Goal: Transaction & Acquisition: Download file/media

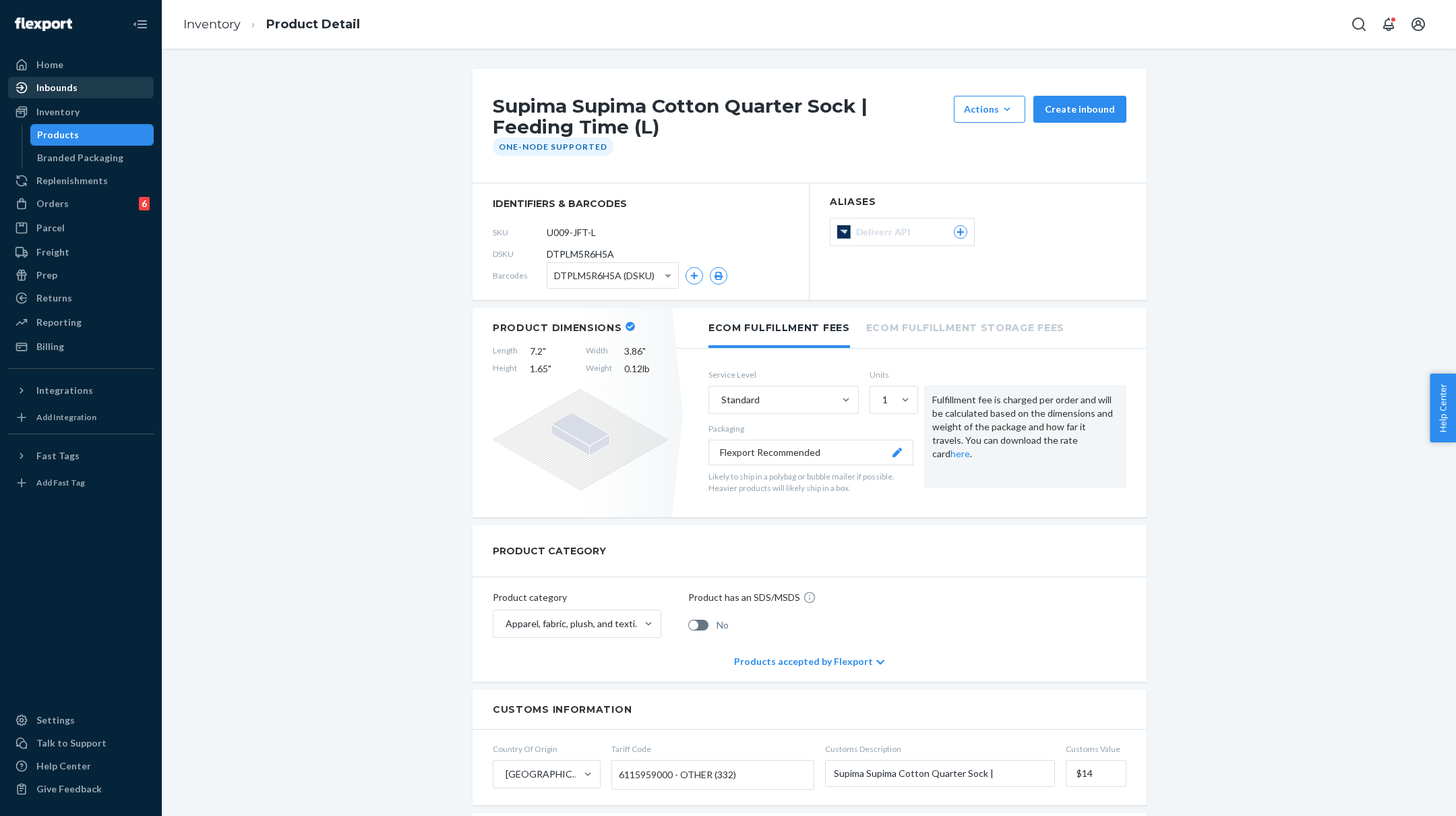
click at [57, 83] on div "Inbounds" at bounding box center [57, 88] width 41 height 14
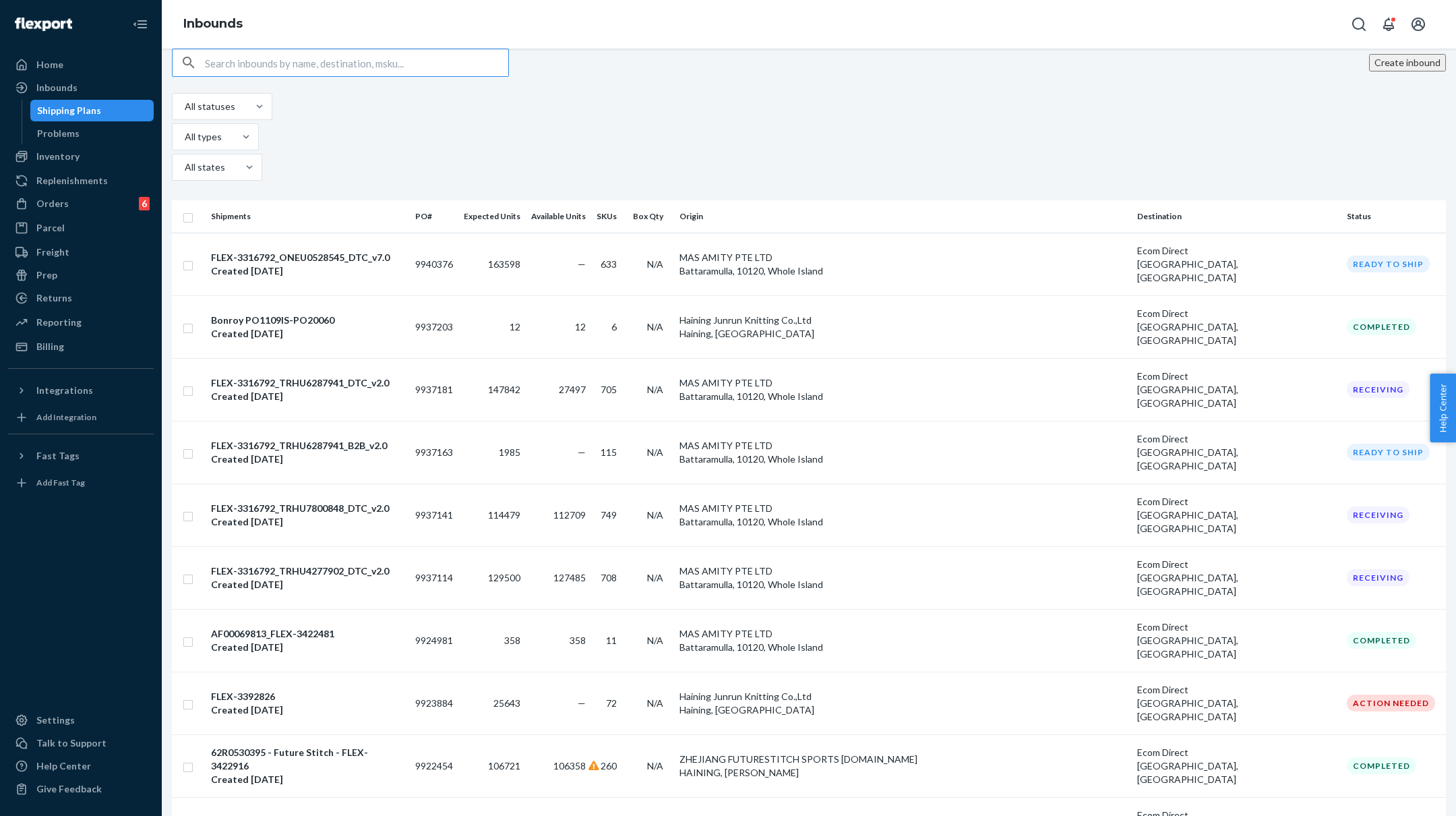
paste input "FLEX-3316792"
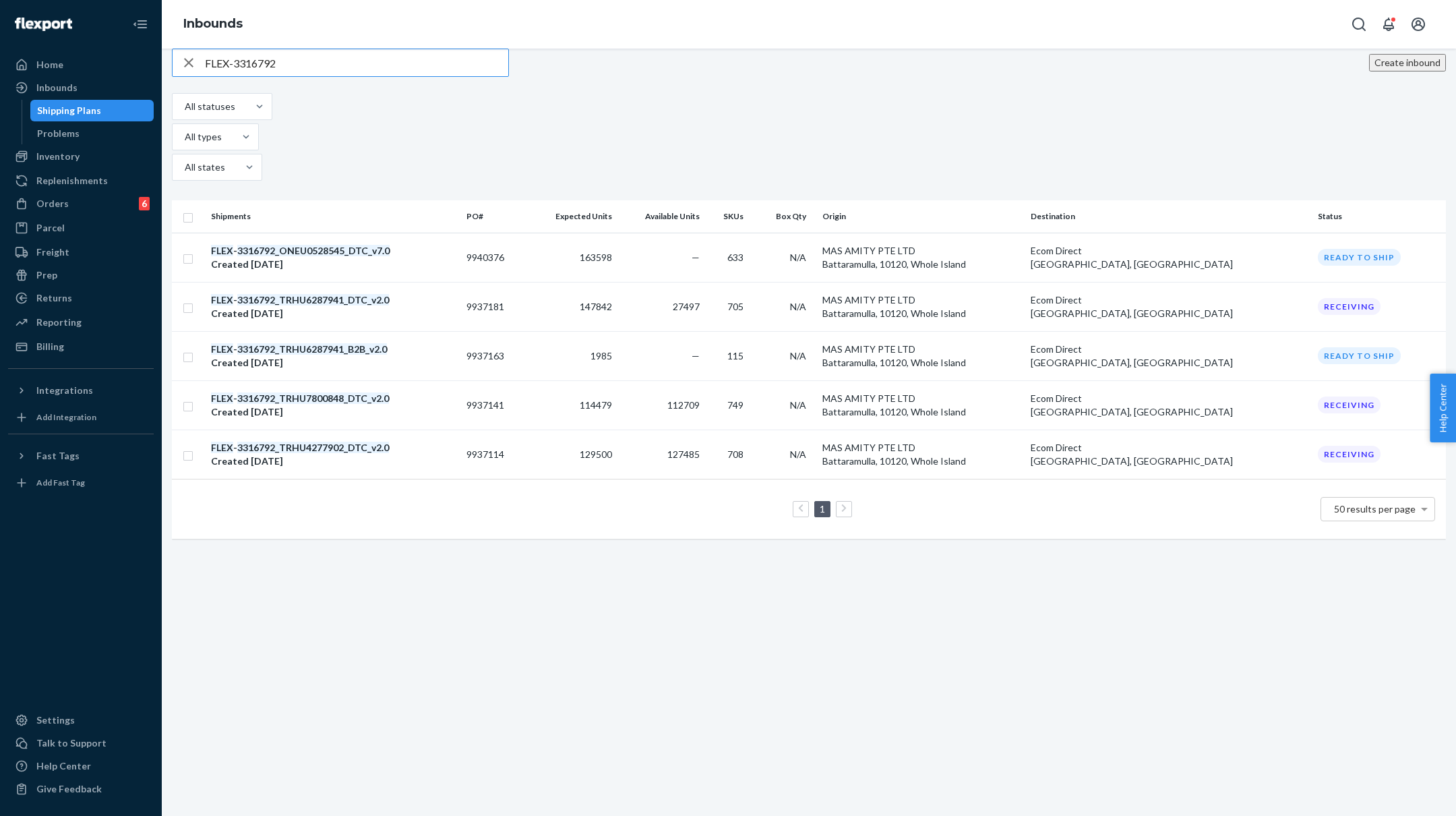
type input "FLEX-3316792"
click at [68, 327] on div "Reporting" at bounding box center [60, 323] width 46 height 14
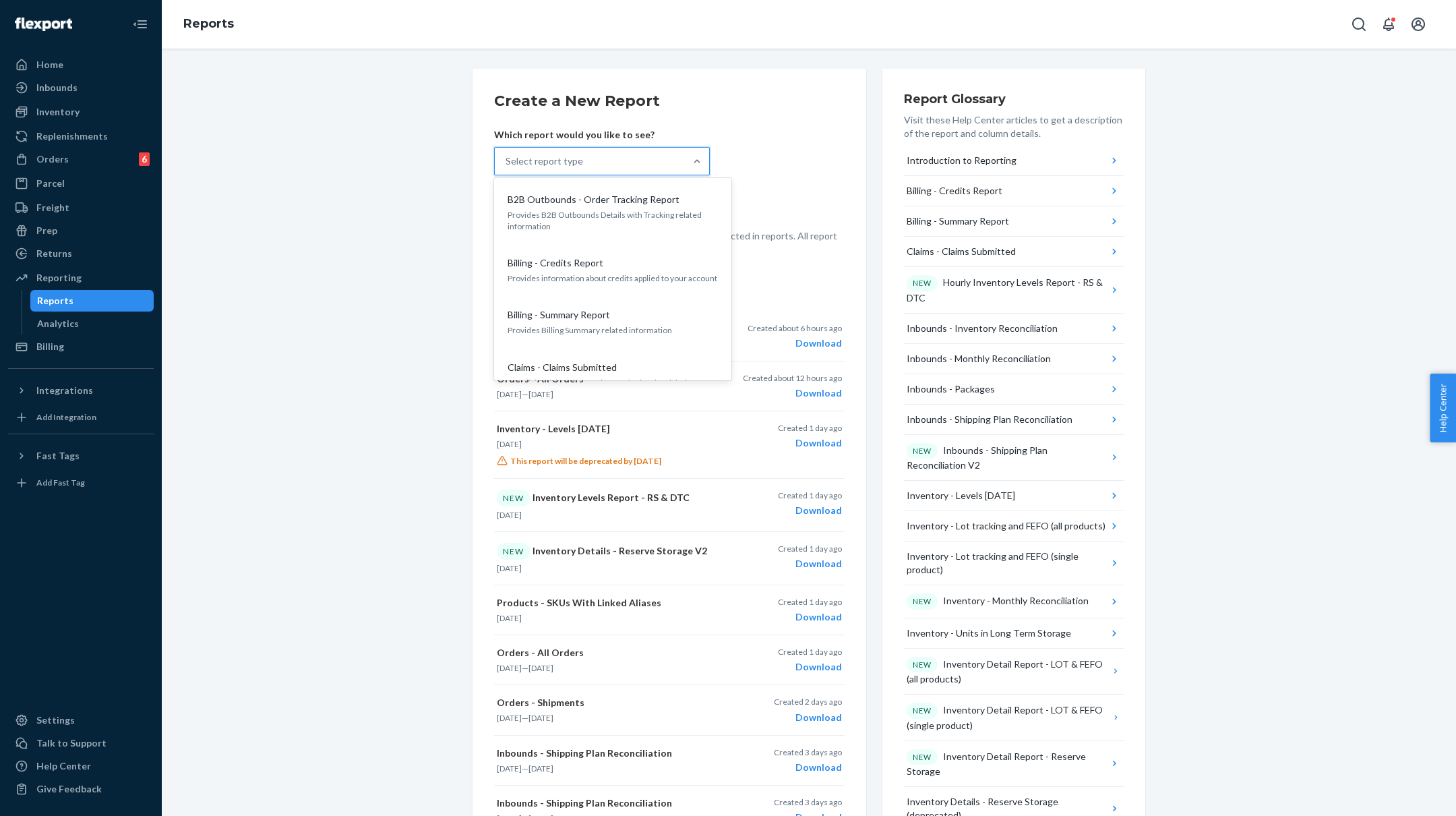
click at [657, 150] on div "Select report type" at bounding box center [591, 161] width 191 height 27
click at [507, 155] on input "option B2B Outbounds - Order Tracking Report focused, 1 of 32. 32 results avail…" at bounding box center [505, 162] width 1 height 14
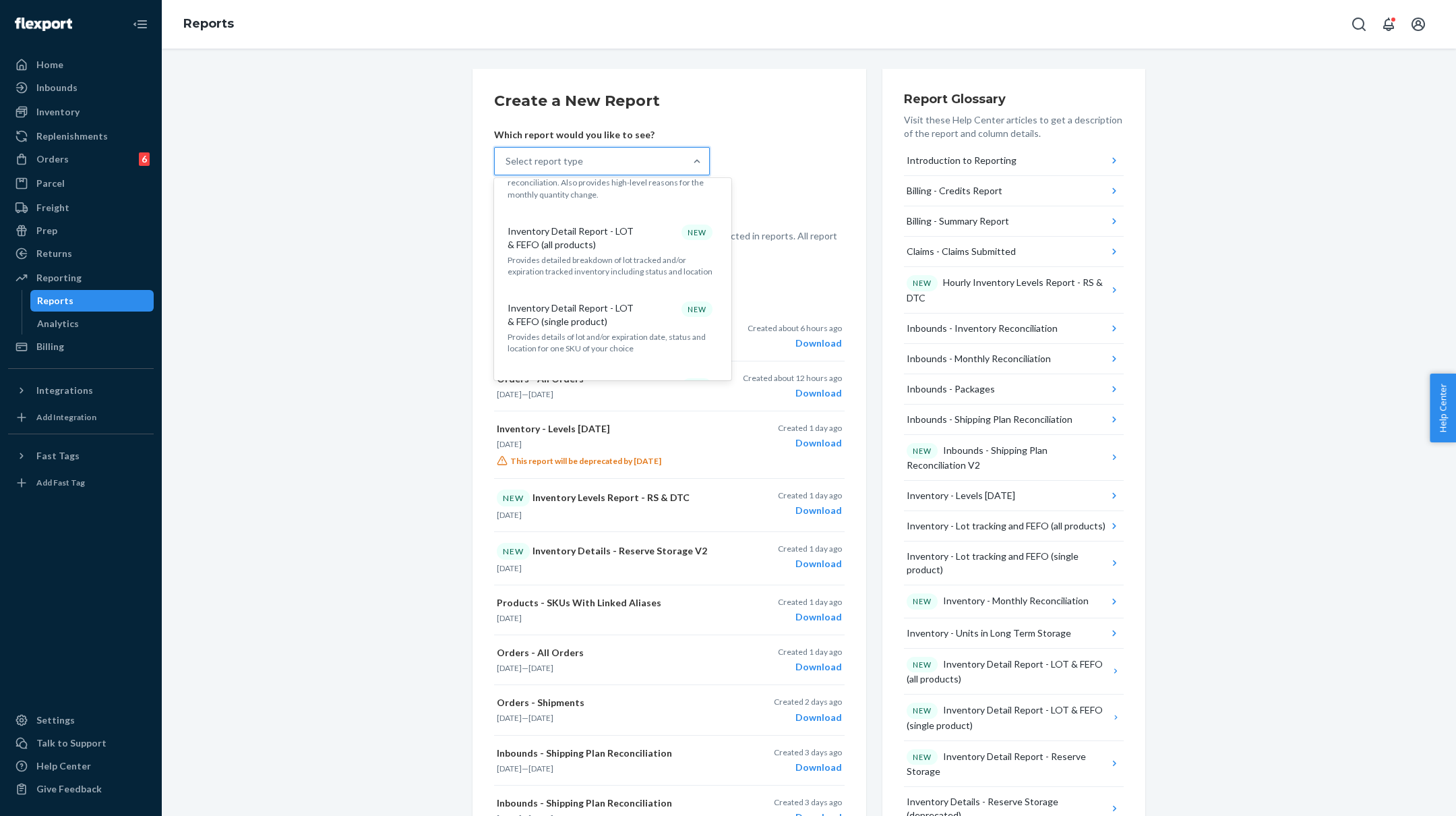
scroll to position [682, 0]
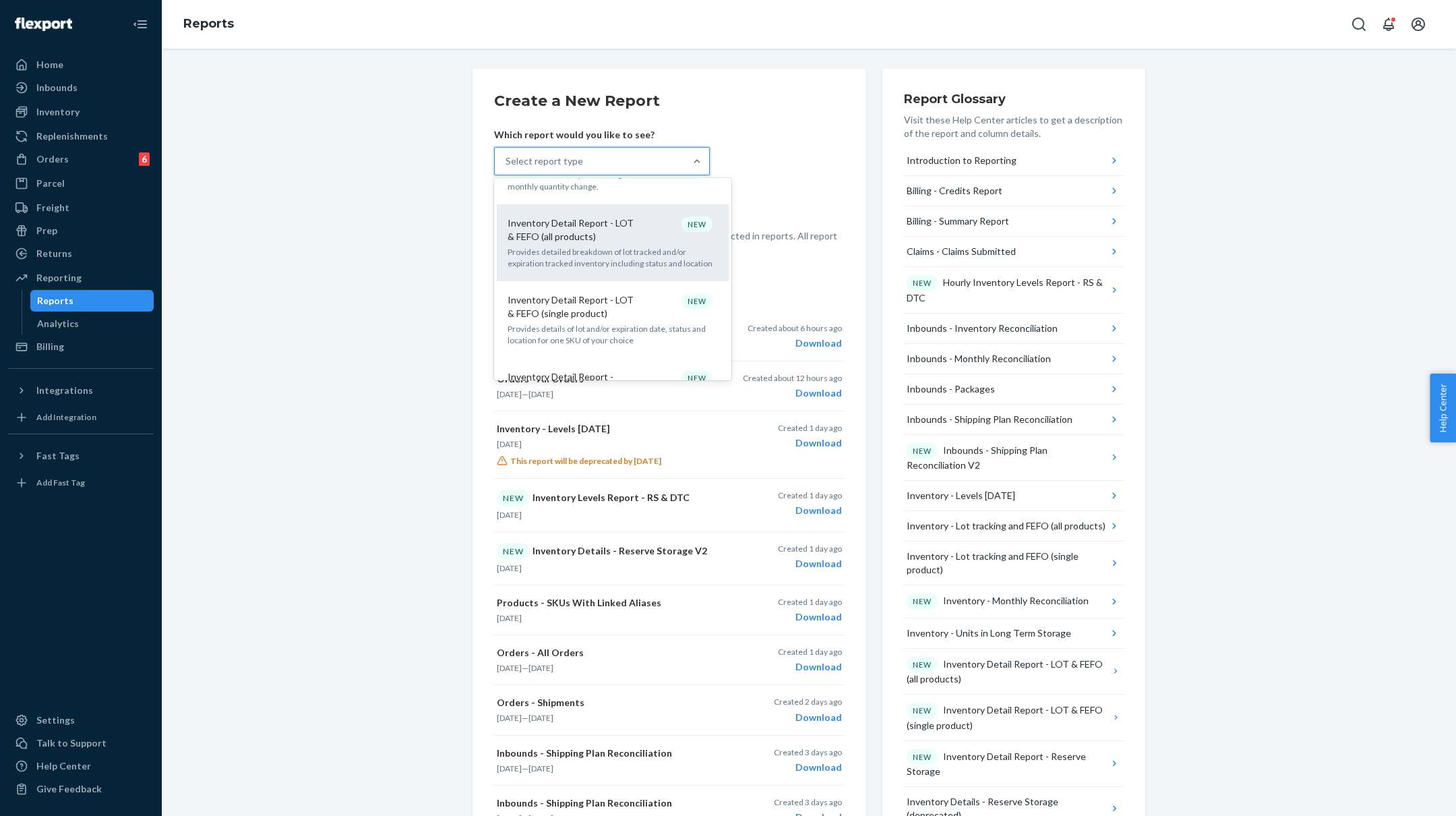
click at [640, 218] on div "Inventory Detail Report - LOT & FEFO (all products) NEW" at bounding box center [609, 229] width 215 height 27
click at [507, 168] on input "option Inventory Detail Report - LOT & FEFO (all products) focused, 12 of 32. 3…" at bounding box center [505, 162] width 1 height 14
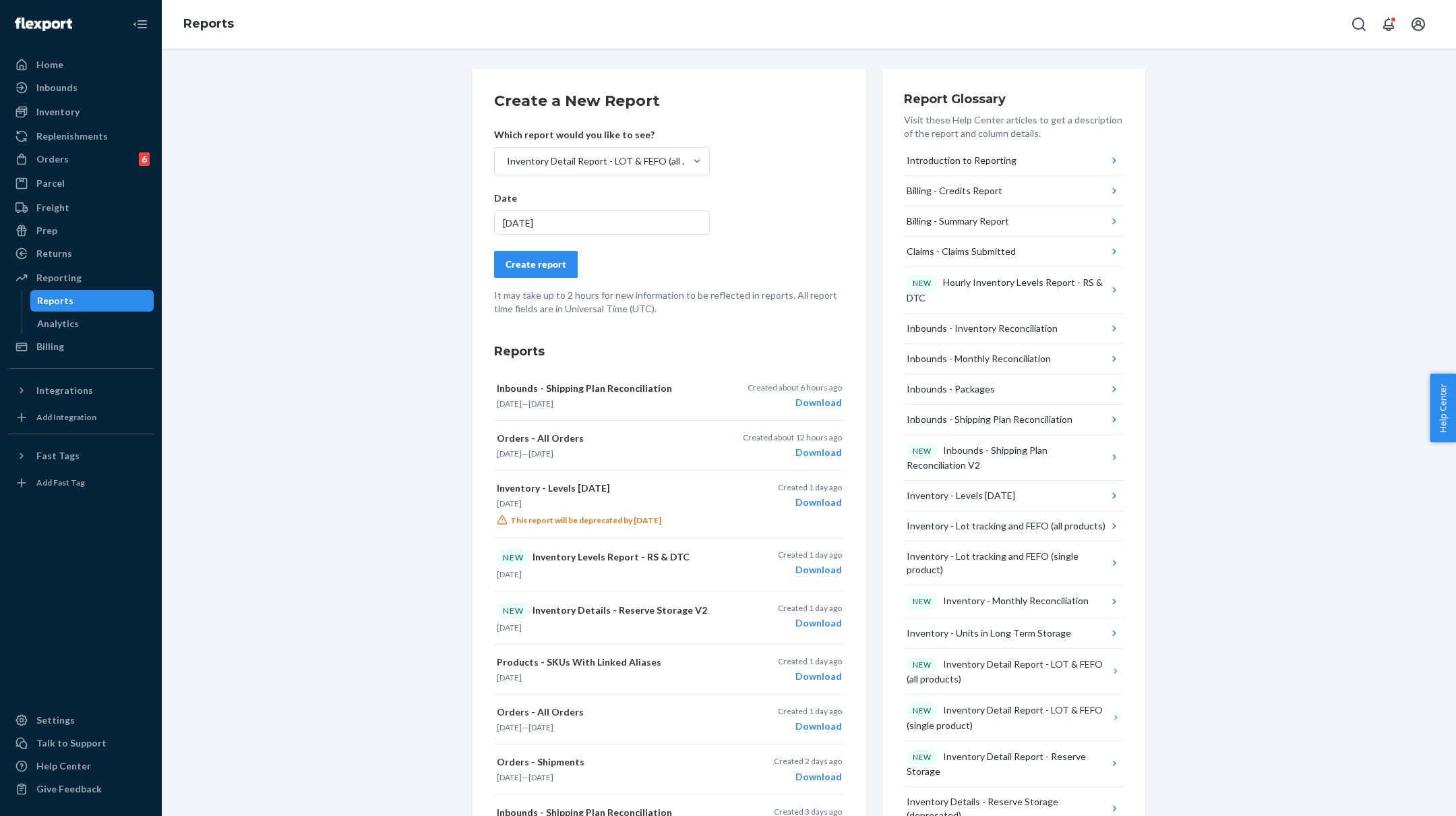
click at [539, 265] on div "Create report" at bounding box center [535, 264] width 61 height 14
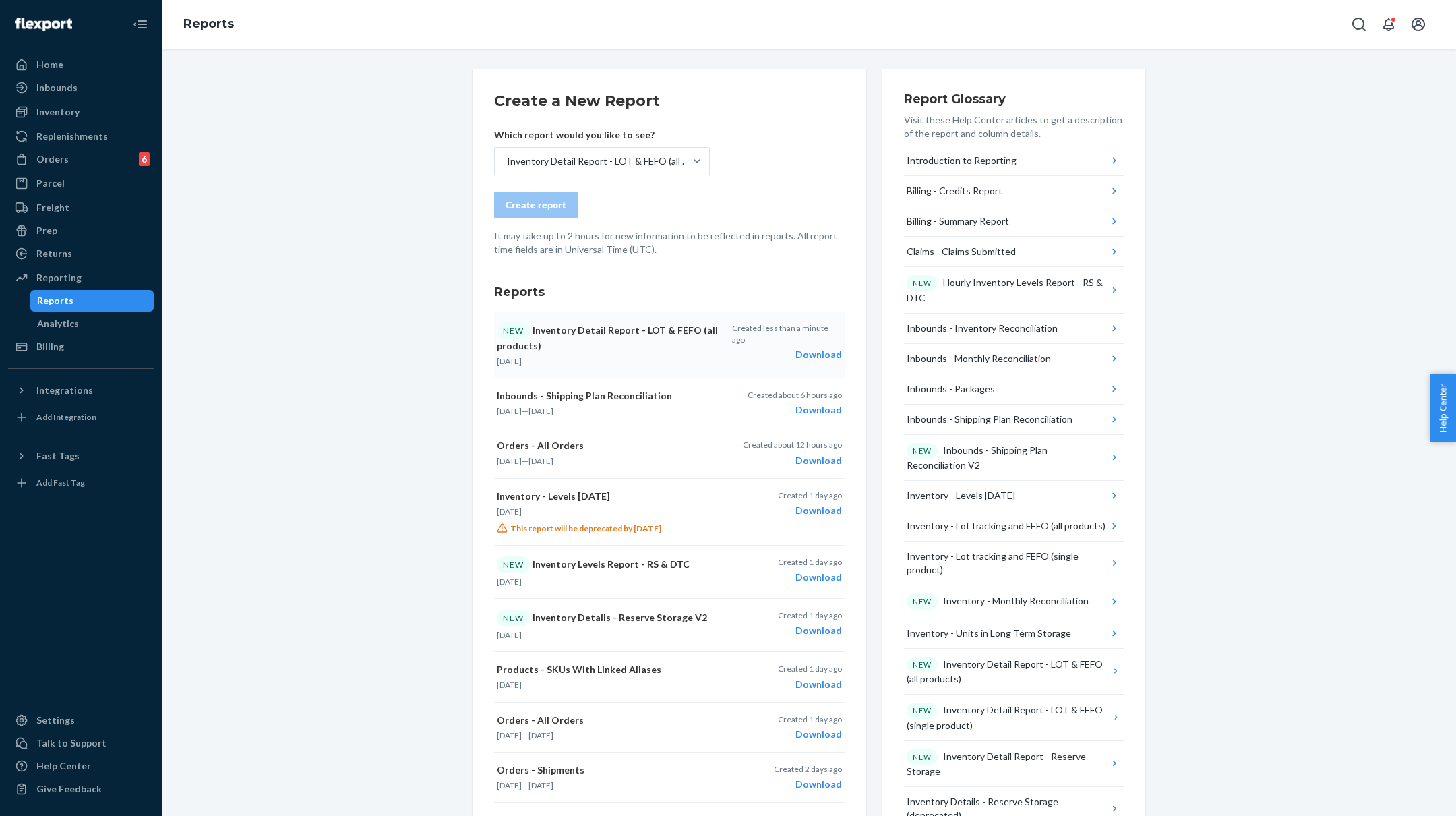
click at [833, 348] on div "Download" at bounding box center [787, 355] width 110 height 14
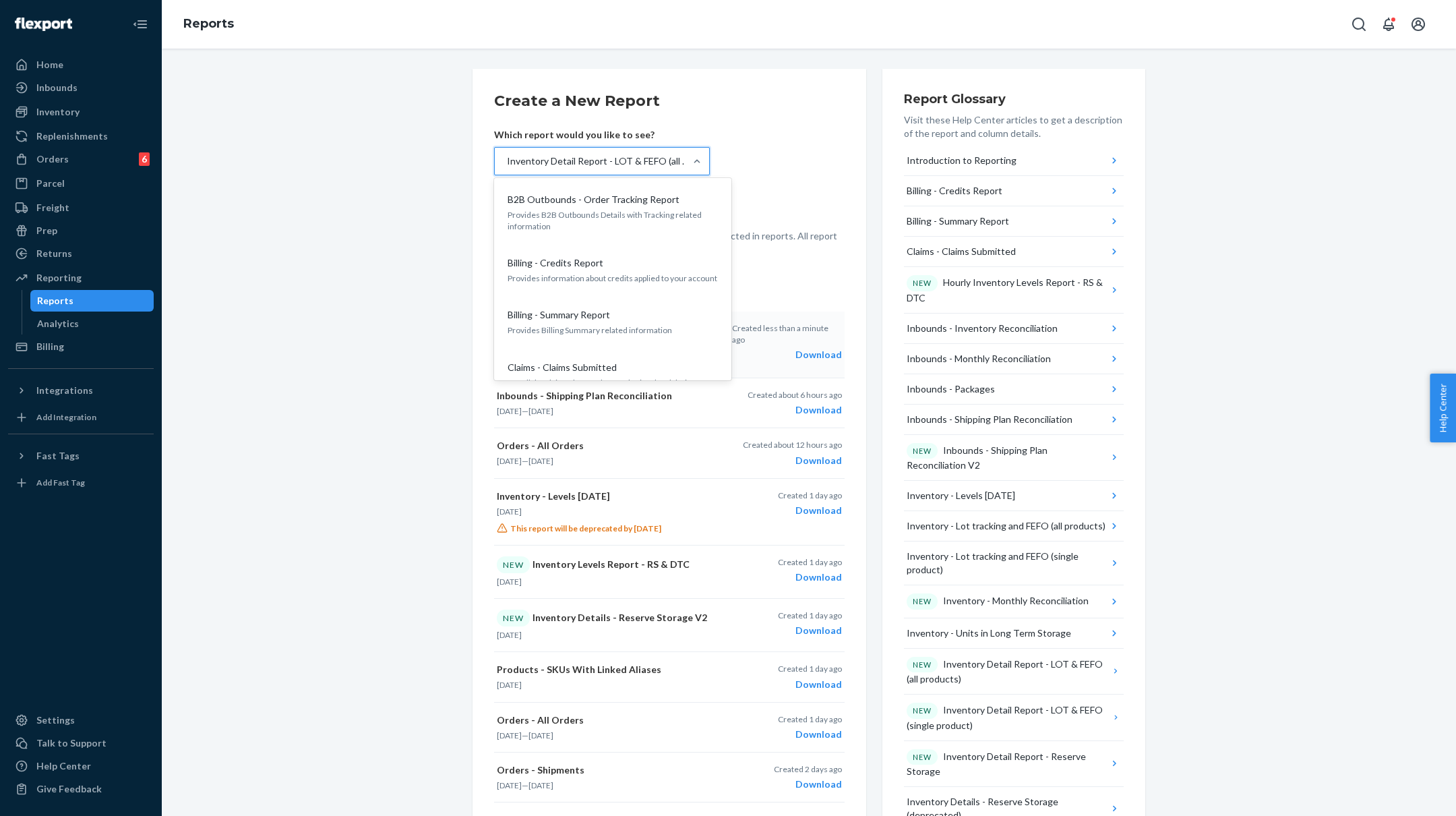
click at [699, 150] on div at bounding box center [697, 161] width 24 height 27
click at [507, 155] on input "option Inventory Detail Report - LOT & FEFO (all products), selected. option B2…" at bounding box center [505, 162] width 1 height 14
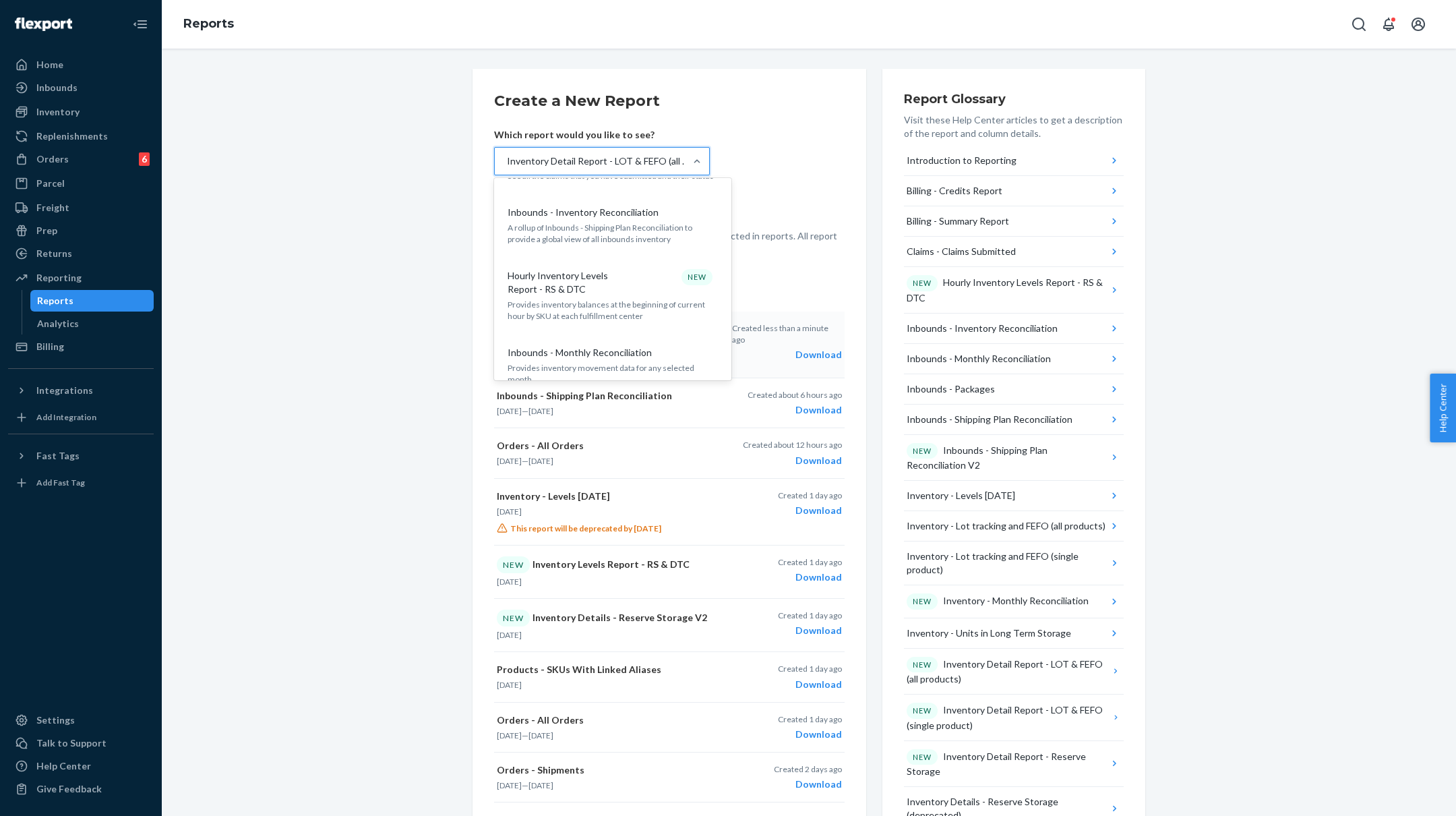
scroll to position [209, 0]
click at [649, 280] on div "Hourly Inventory Levels Report - RS & DTC NEW" at bounding box center [609, 280] width 215 height 27
click at [507, 168] on input "option Inventory Detail Report - LOT & FEFO (all products), selected. option Ho…" at bounding box center [505, 162] width 1 height 14
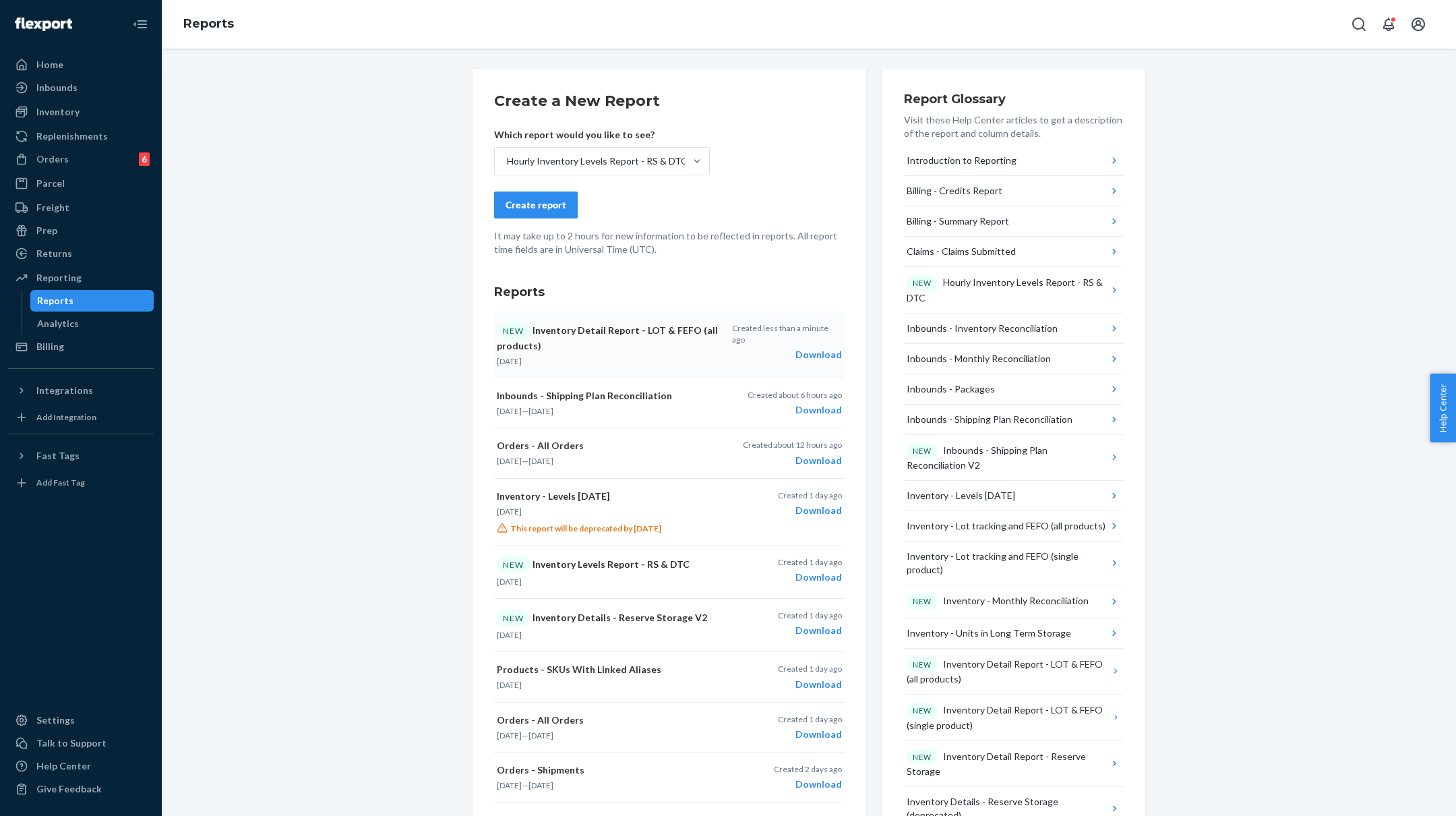
click at [534, 199] on div "Create report" at bounding box center [535, 205] width 61 height 14
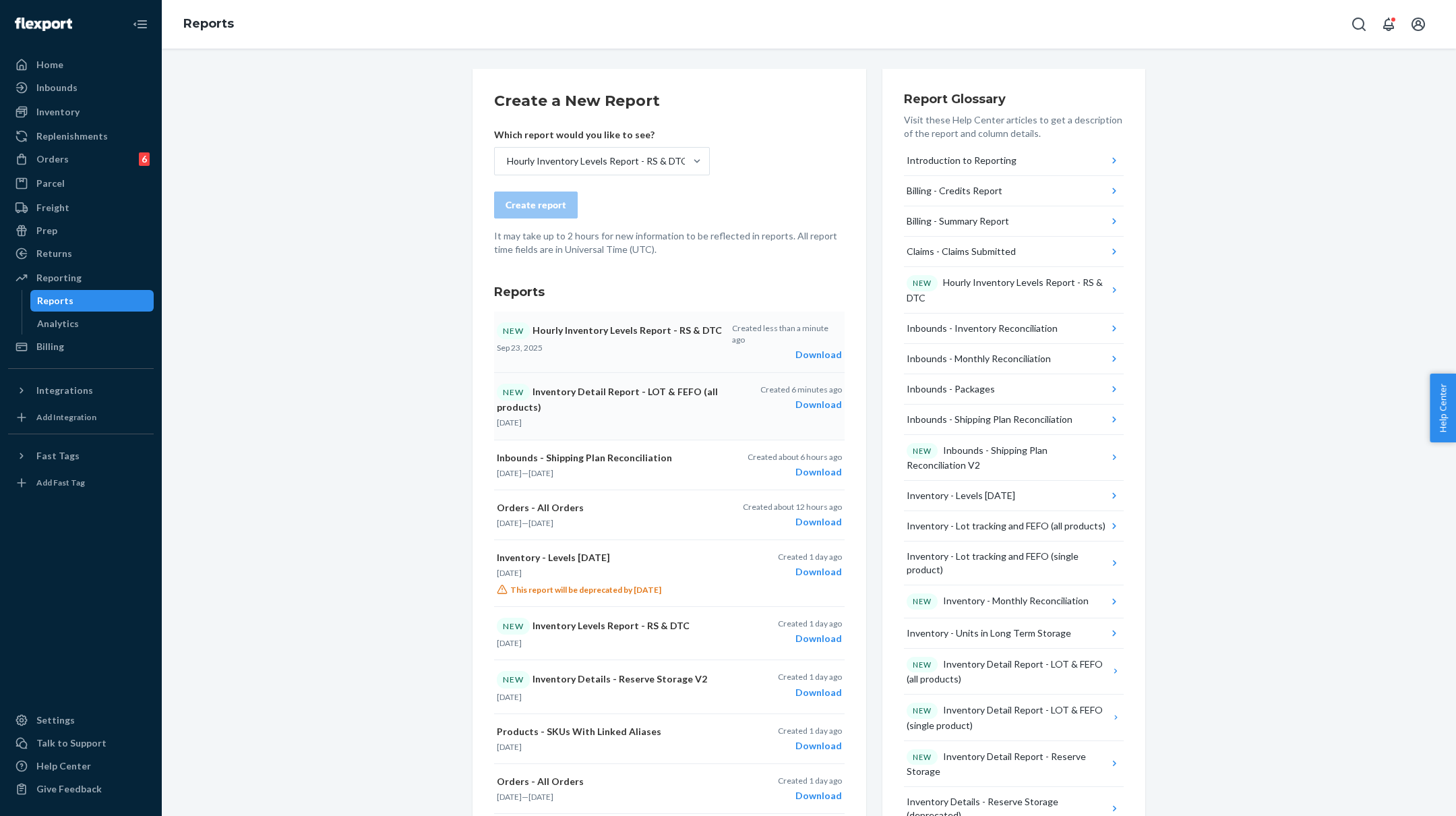
click at [828, 348] on div "Download" at bounding box center [787, 355] width 110 height 14
click at [52, 108] on div "Inventory" at bounding box center [58, 112] width 43 height 14
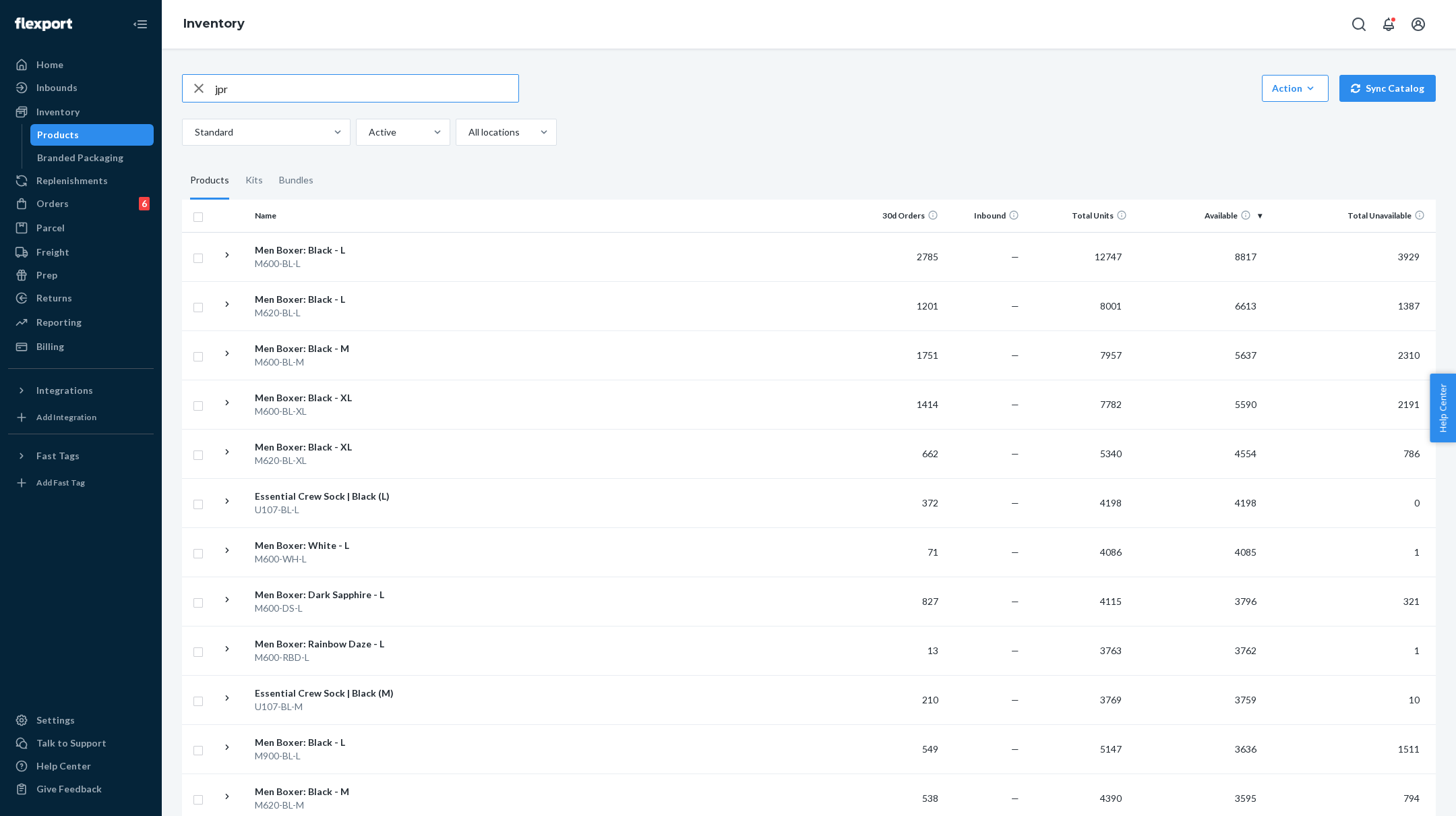
type input "jpr"
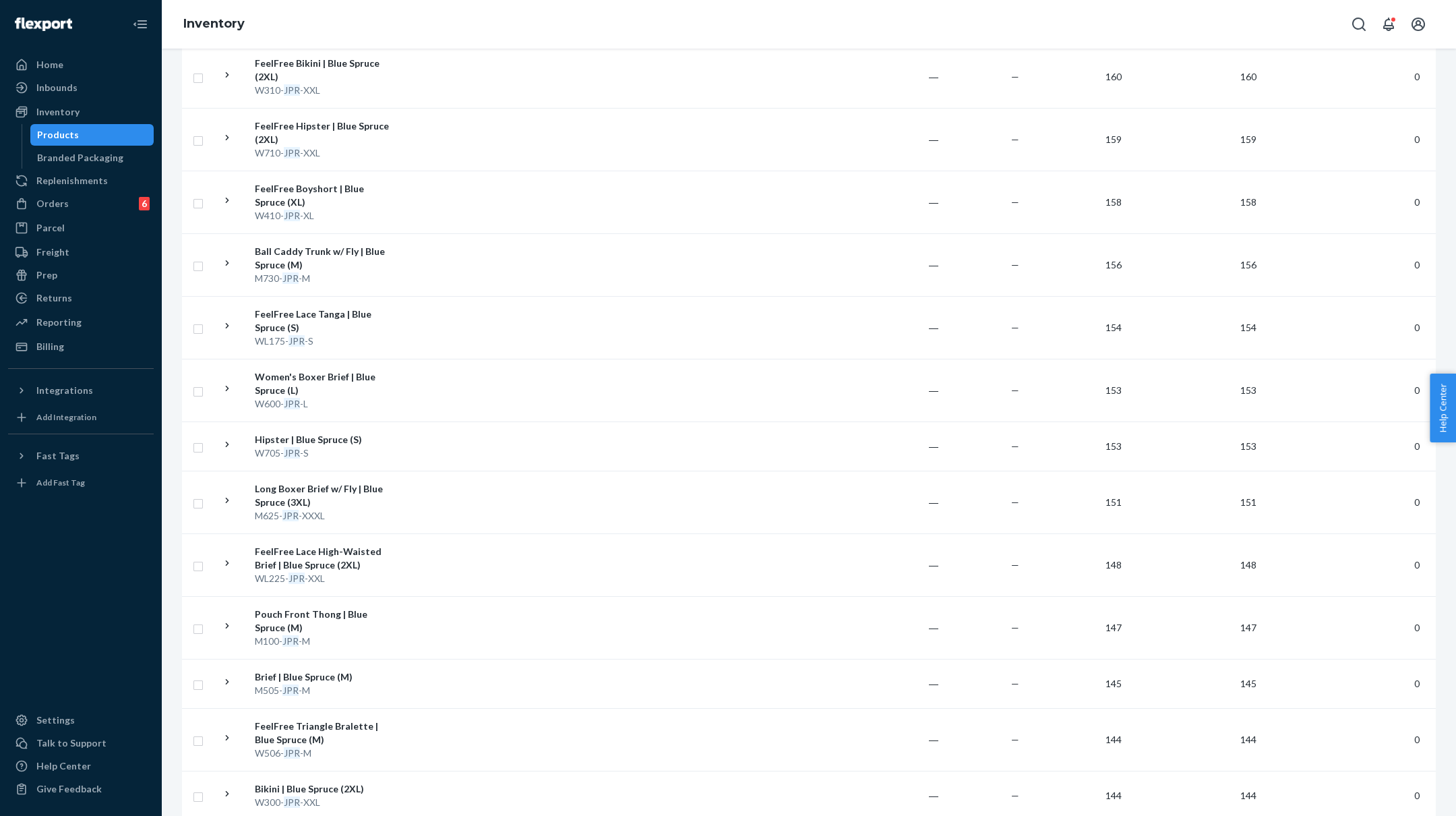
scroll to position [5136, 0]
